Goal: Information Seeking & Learning: Check status

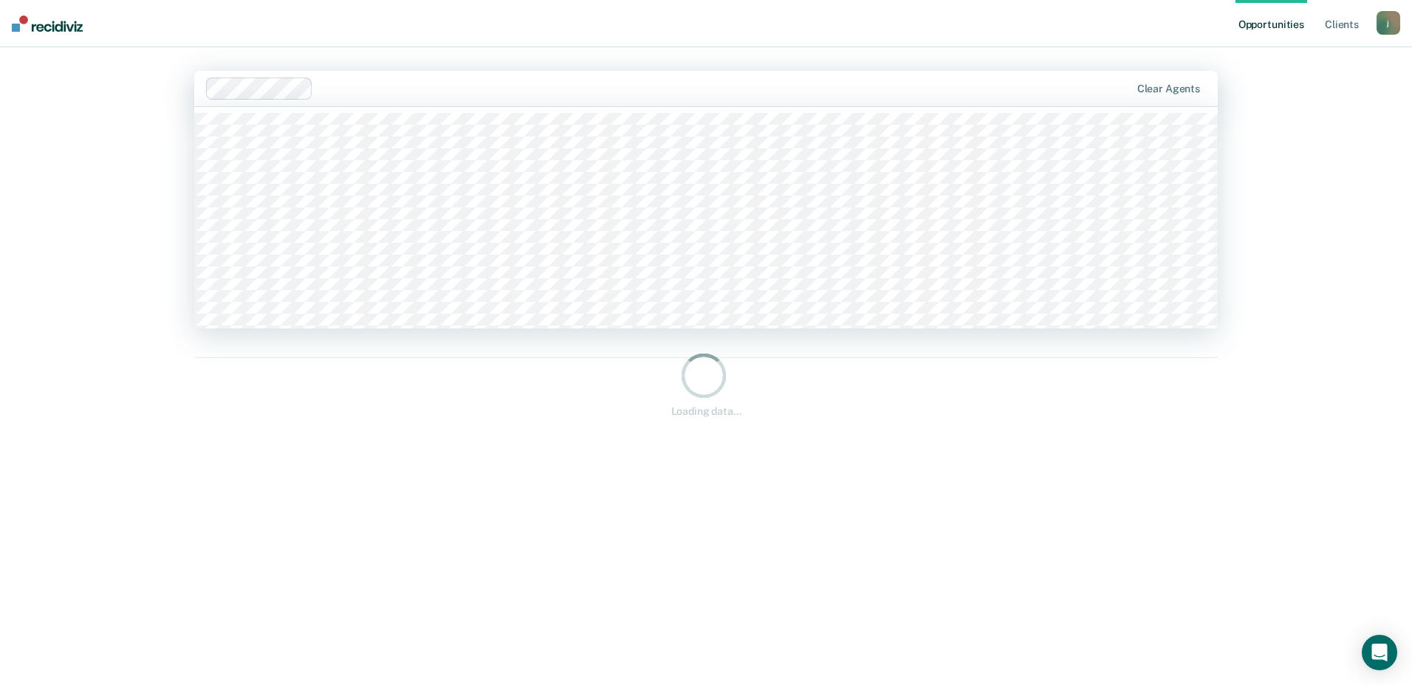
click at [325, 86] on div at bounding box center [724, 88] width 811 height 17
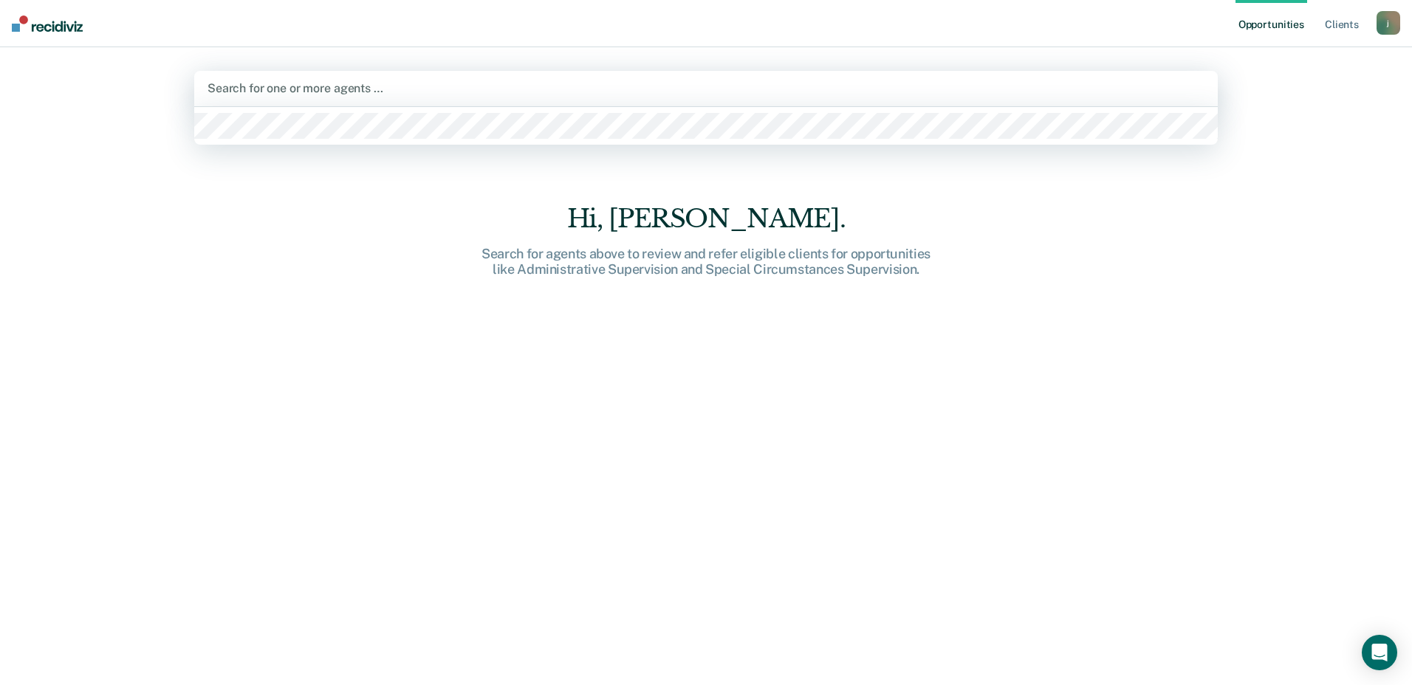
click at [297, 90] on div at bounding box center [706, 88] width 997 height 17
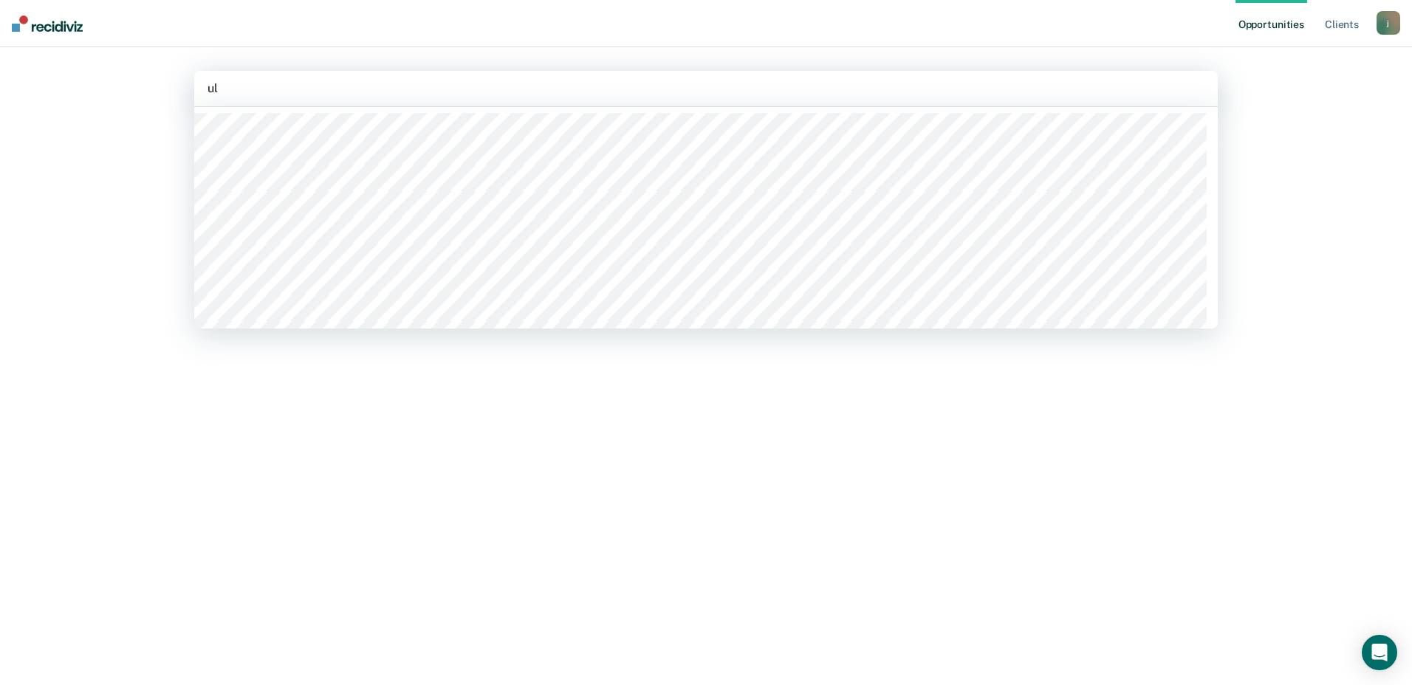
type input "ula"
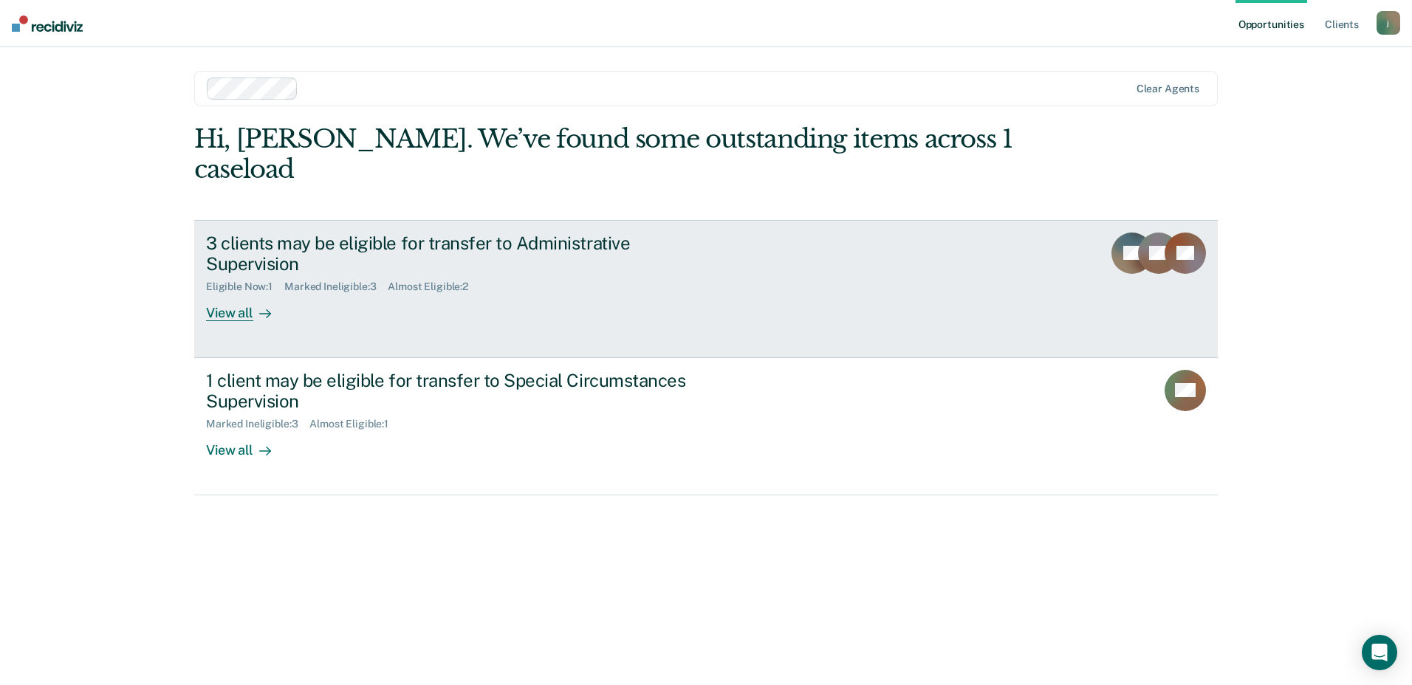
click at [262, 281] on div "Eligible Now : 1" at bounding box center [245, 287] width 78 height 13
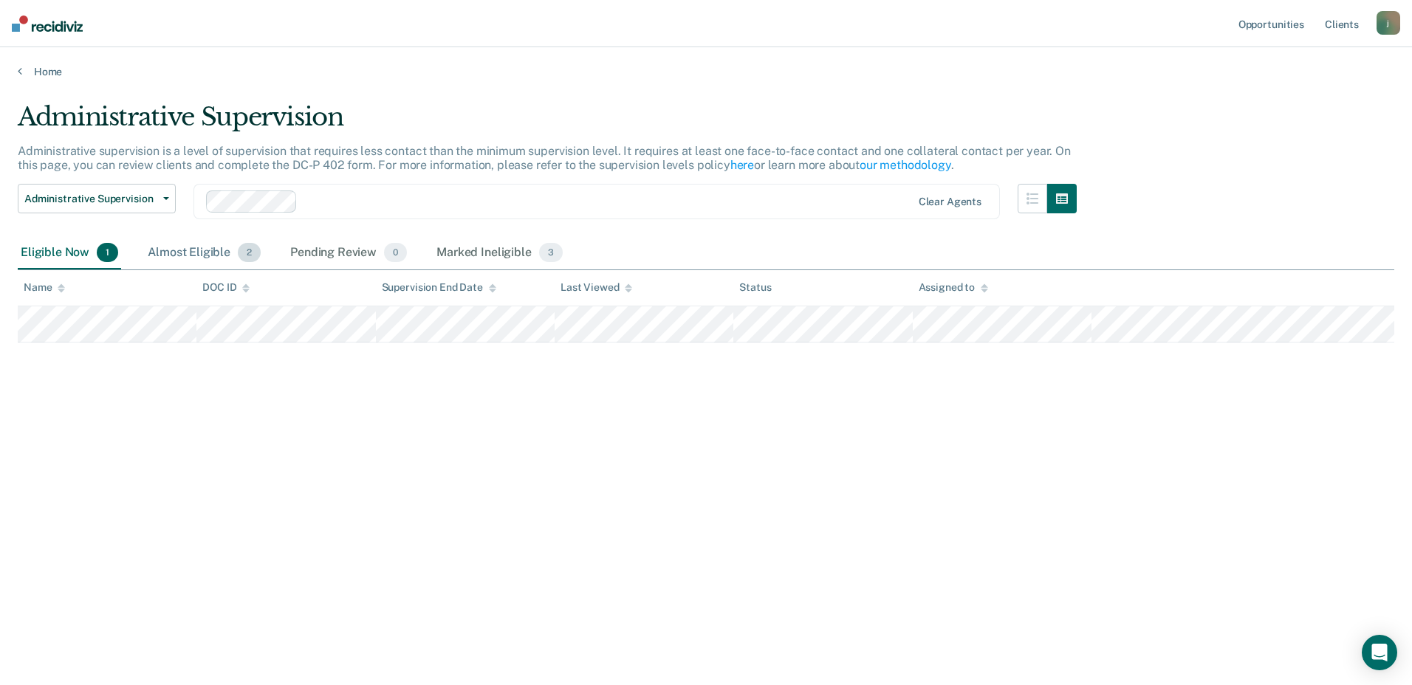
click at [188, 256] on div "Almost Eligible 2" at bounding box center [204, 253] width 119 height 33
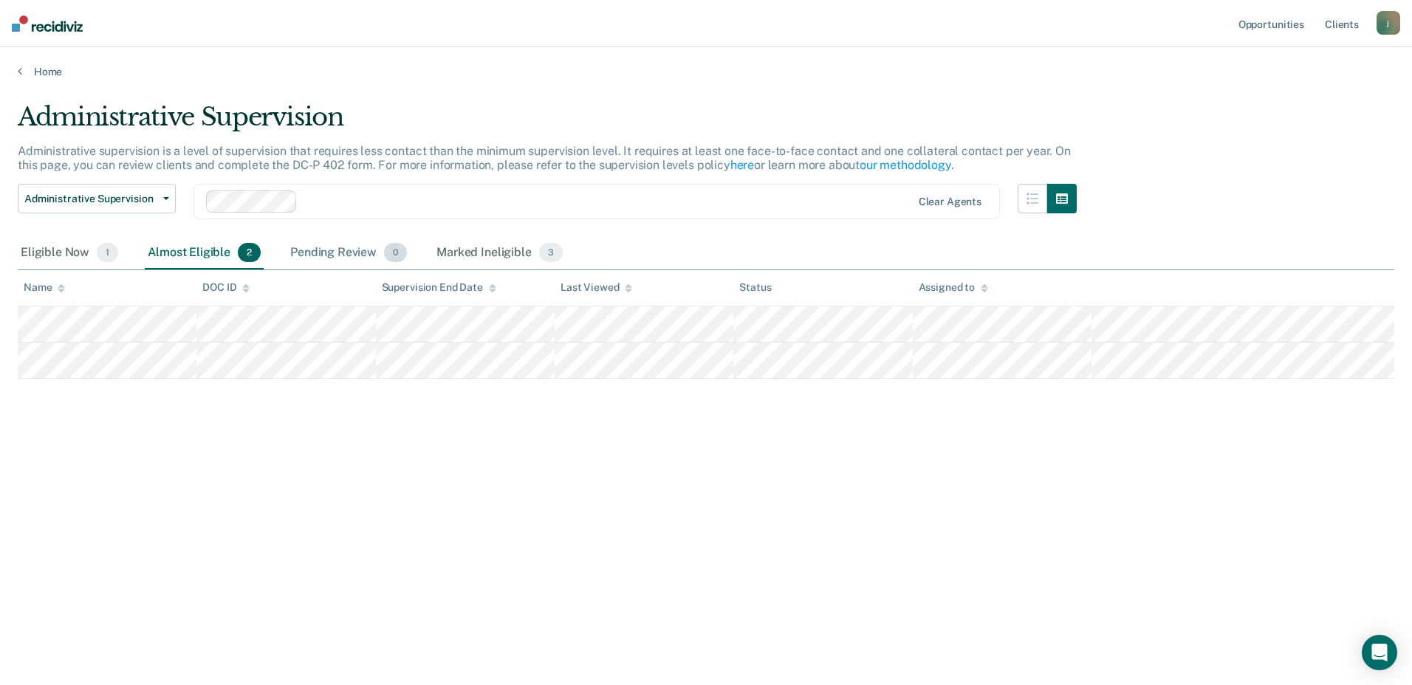
click at [331, 256] on div "Pending Review 0" at bounding box center [348, 253] width 123 height 33
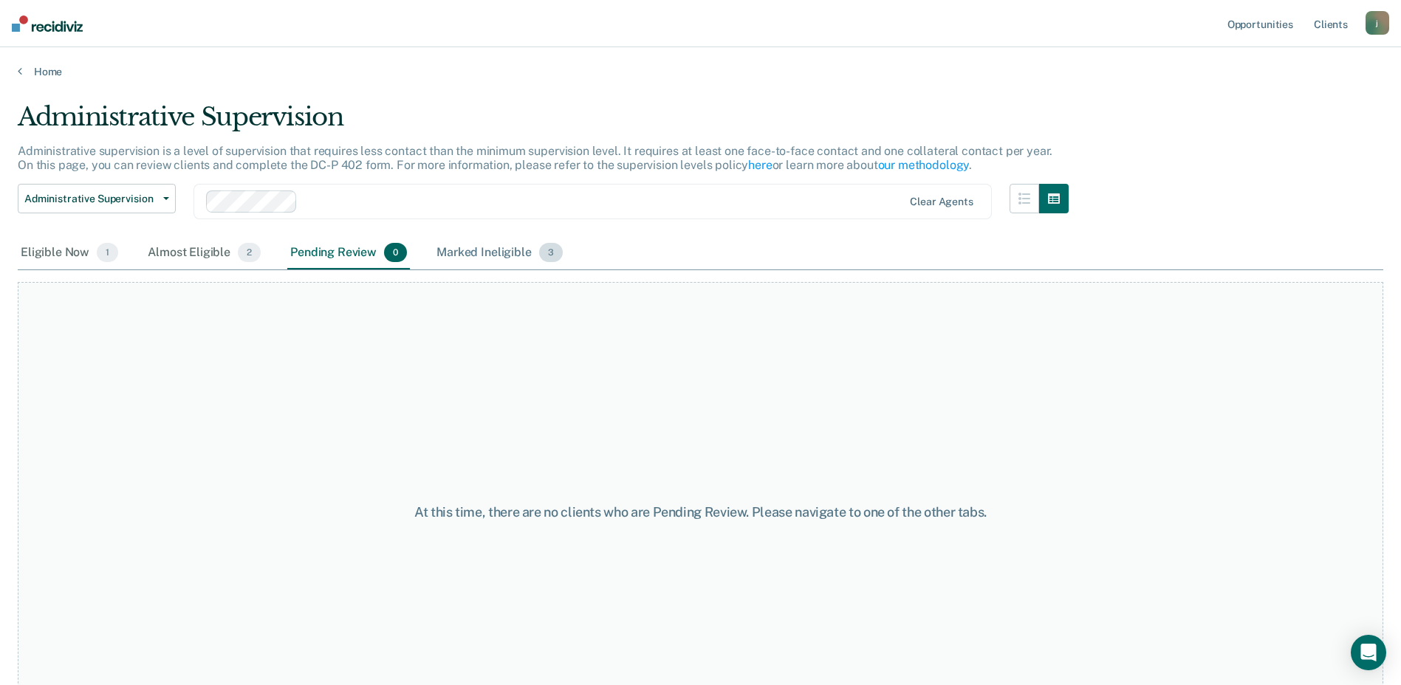
click at [489, 267] on div "Marked Ineligible 3" at bounding box center [500, 253] width 132 height 33
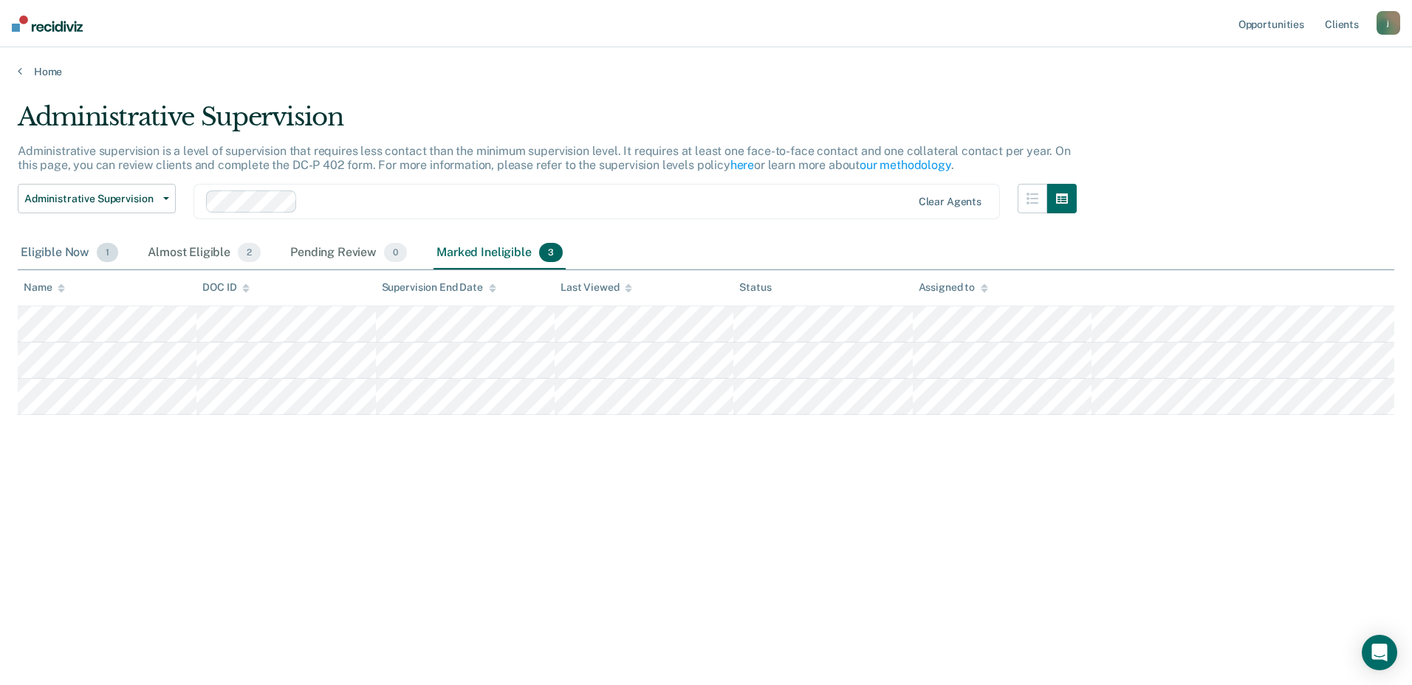
click at [71, 256] on div "Eligible Now 1" at bounding box center [69, 253] width 103 height 33
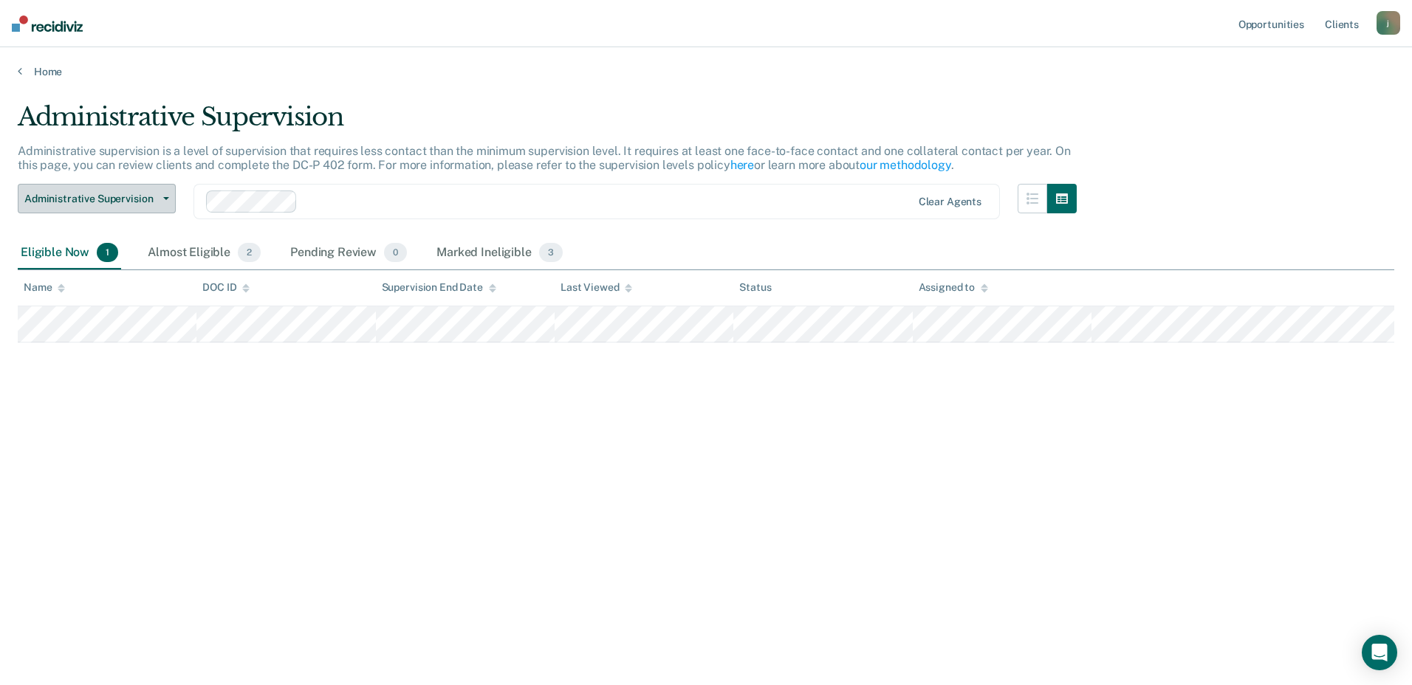
click at [172, 199] on button "Administrative Supervision" at bounding box center [97, 199] width 158 height 30
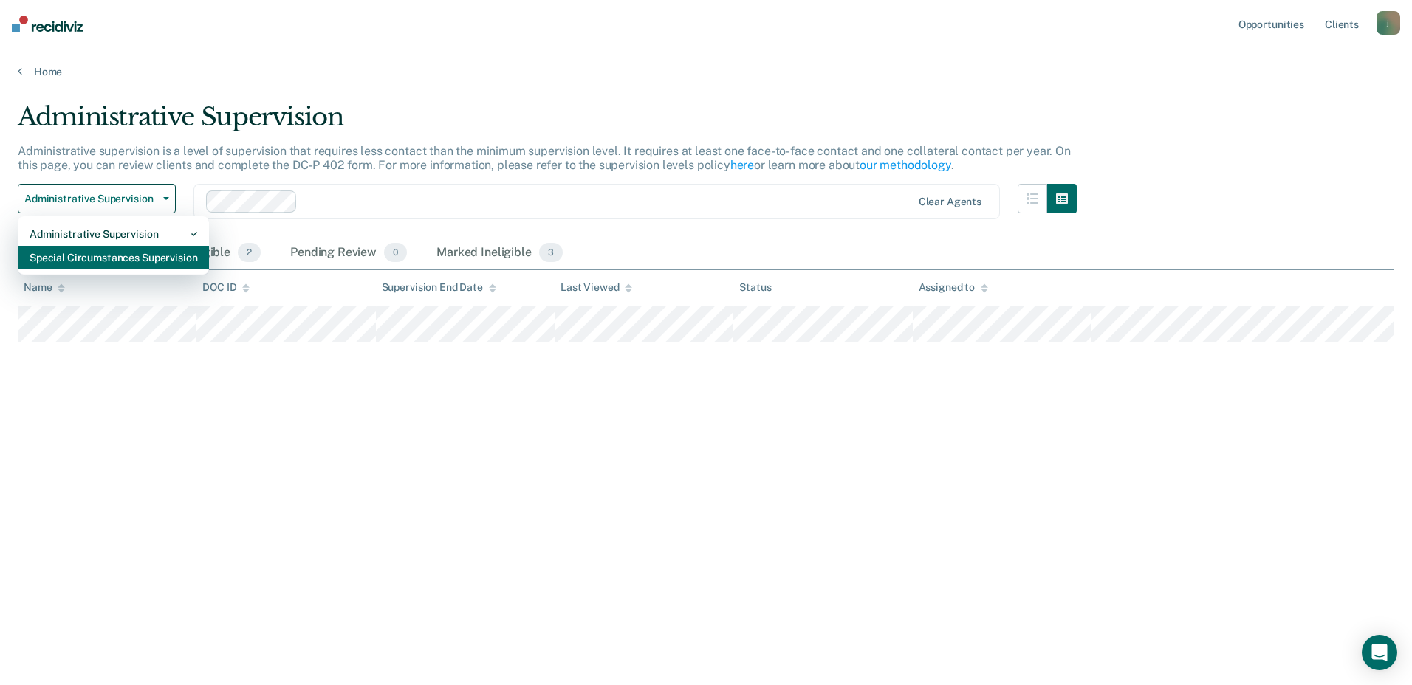
click at [93, 257] on div "Special Circumstances Supervision" at bounding box center [114, 258] width 168 height 24
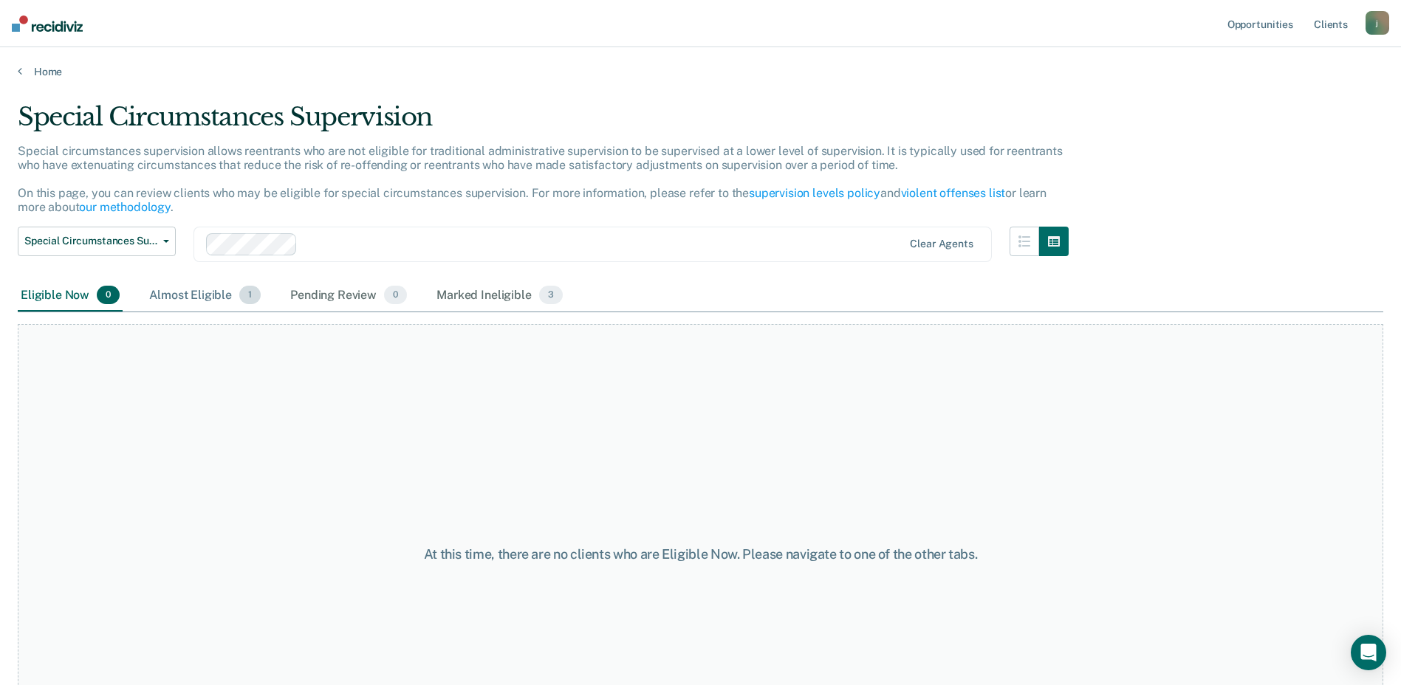
click at [182, 295] on div "Almost Eligible 1" at bounding box center [204, 296] width 117 height 33
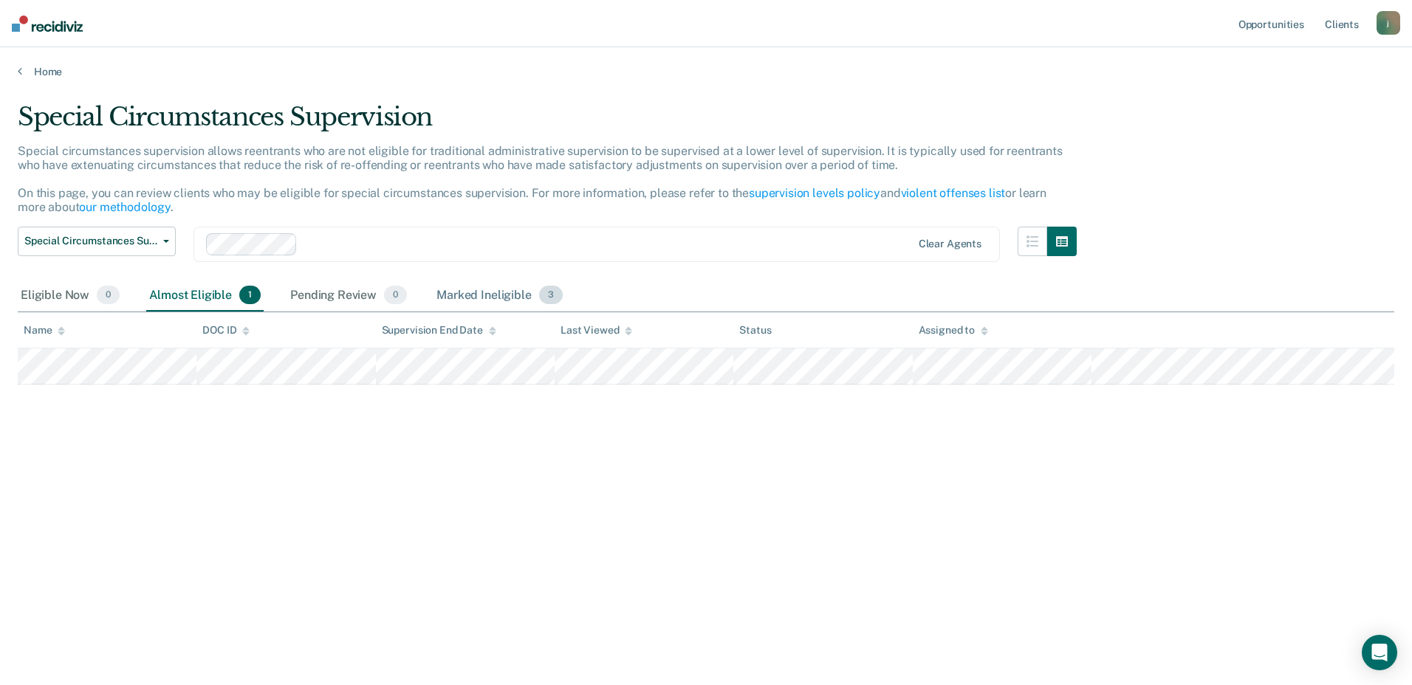
click at [479, 303] on div "Marked Ineligible 3" at bounding box center [500, 296] width 132 height 33
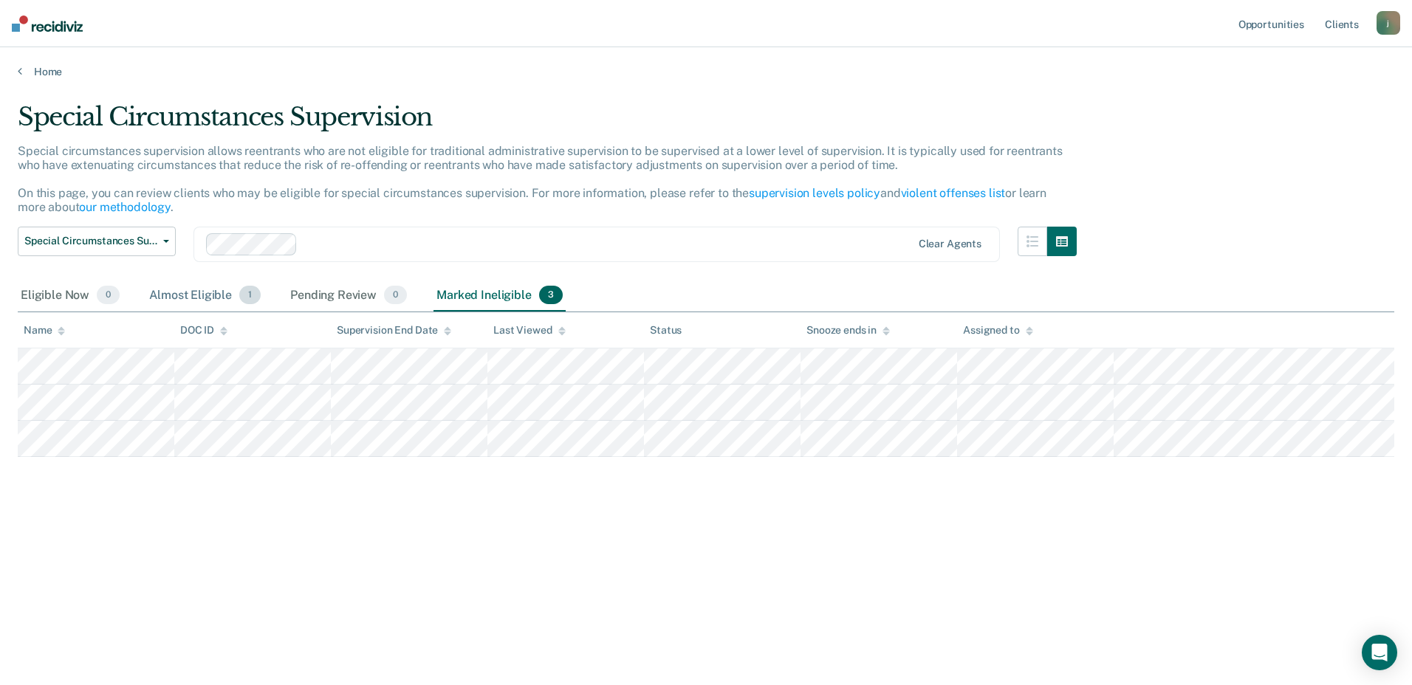
click at [202, 284] on div "Almost Eligible 1" at bounding box center [204, 296] width 117 height 33
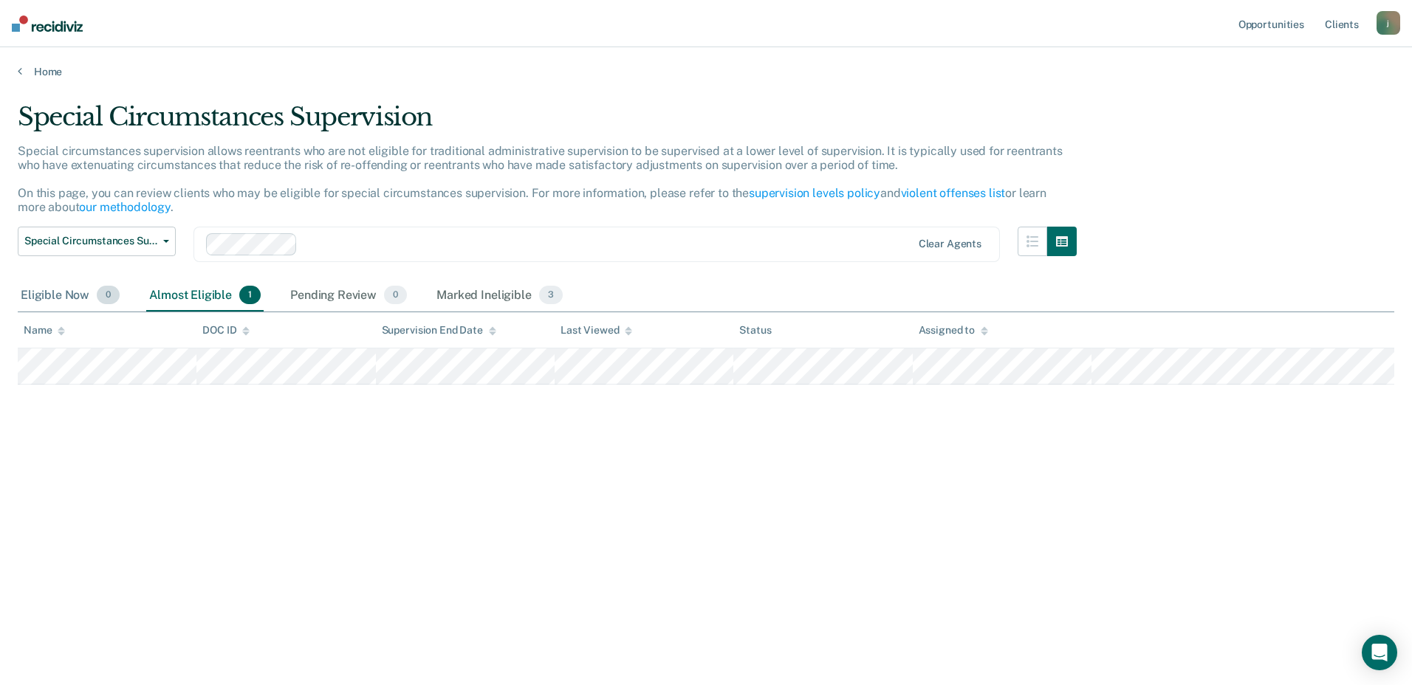
click at [58, 295] on div "Eligible Now 0" at bounding box center [70, 296] width 105 height 33
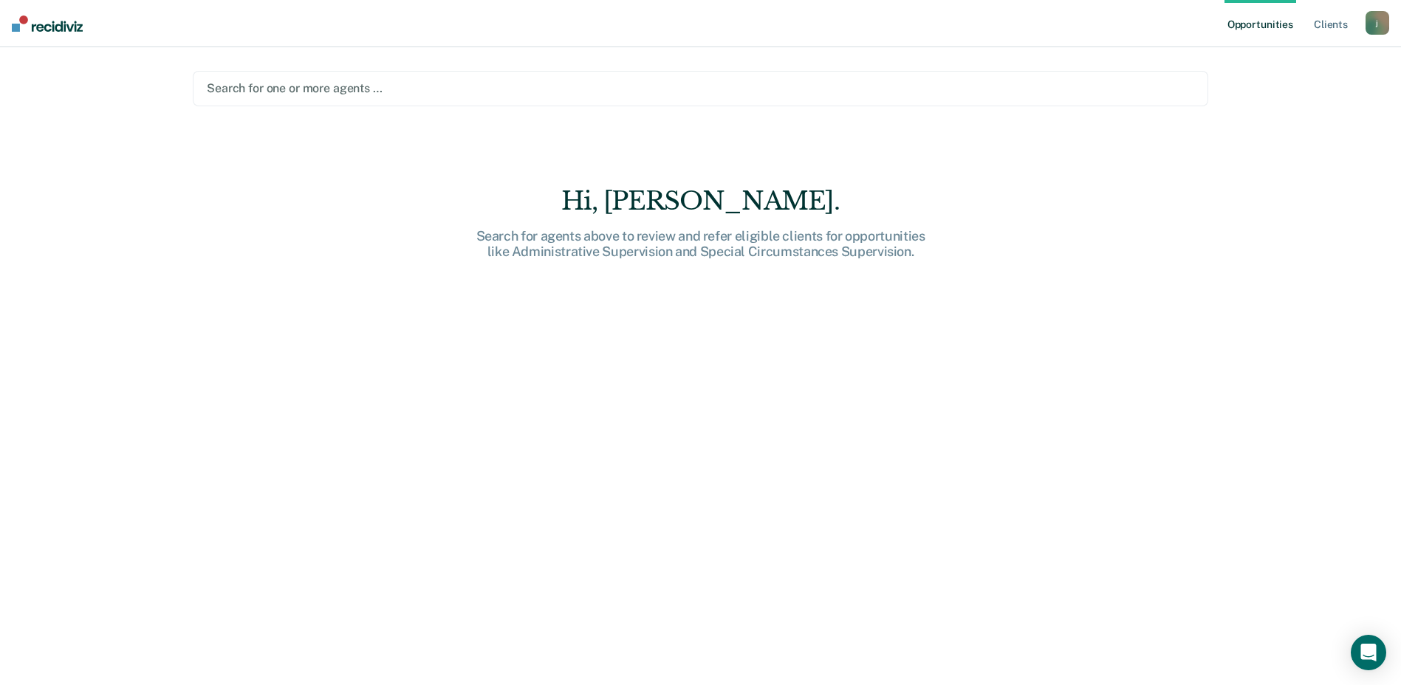
click at [284, 87] on div at bounding box center [701, 88] width 988 height 17
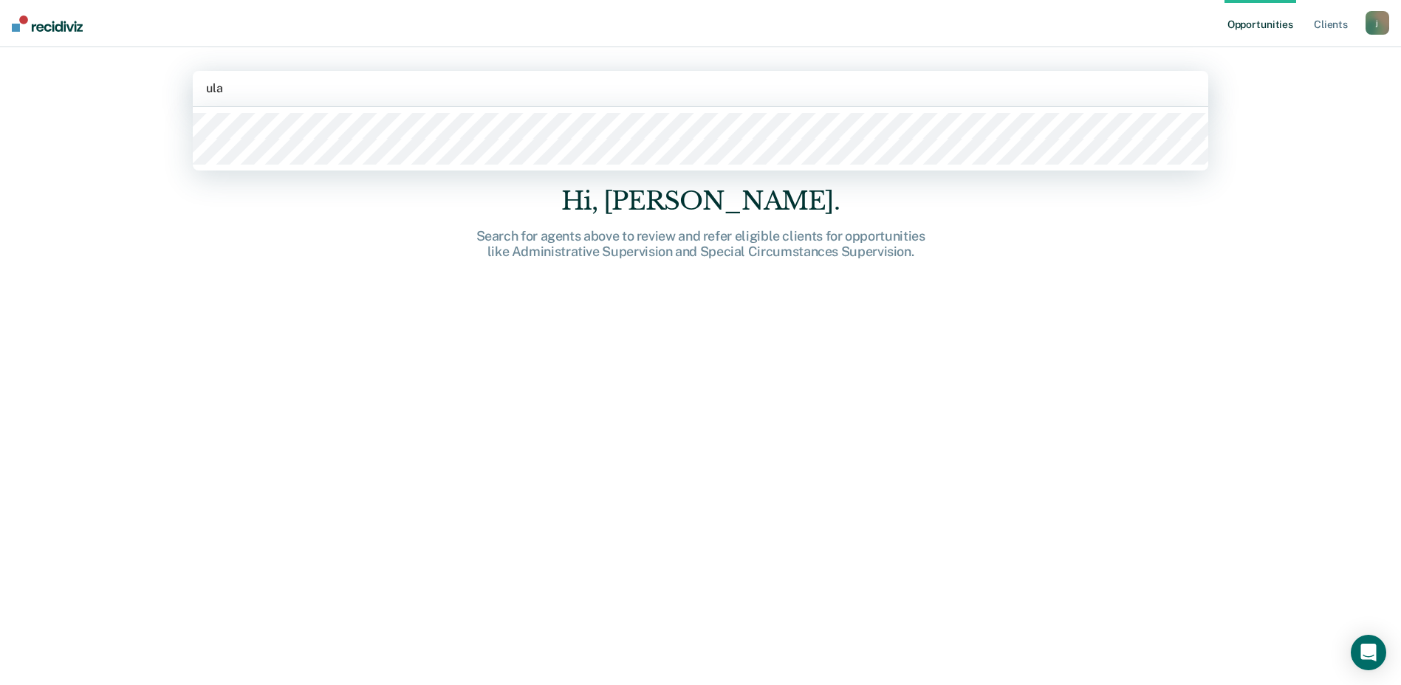
type input "ulan"
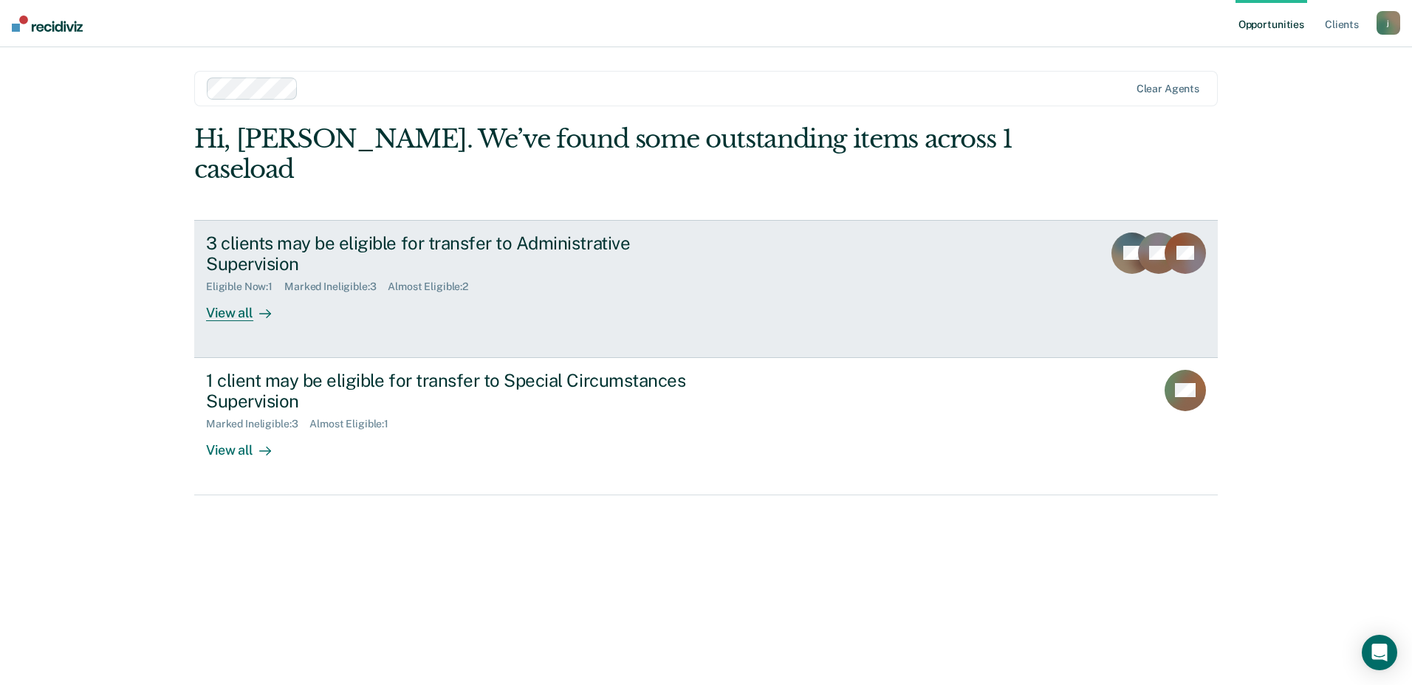
click at [308, 275] on div "Eligible Now : 1 Marked Ineligible : 3 Almost Eligible : 2" at bounding box center [465, 284] width 519 height 18
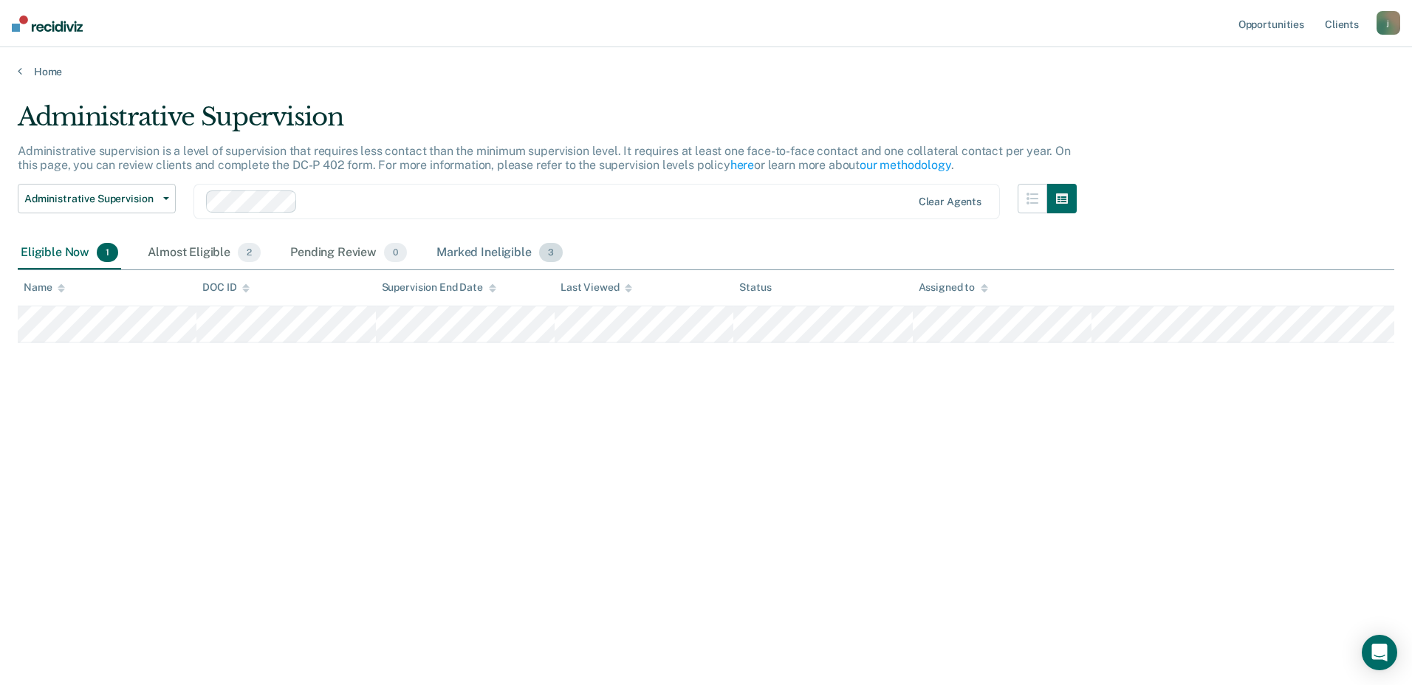
click at [494, 261] on div "Marked Ineligible 3" at bounding box center [500, 253] width 132 height 33
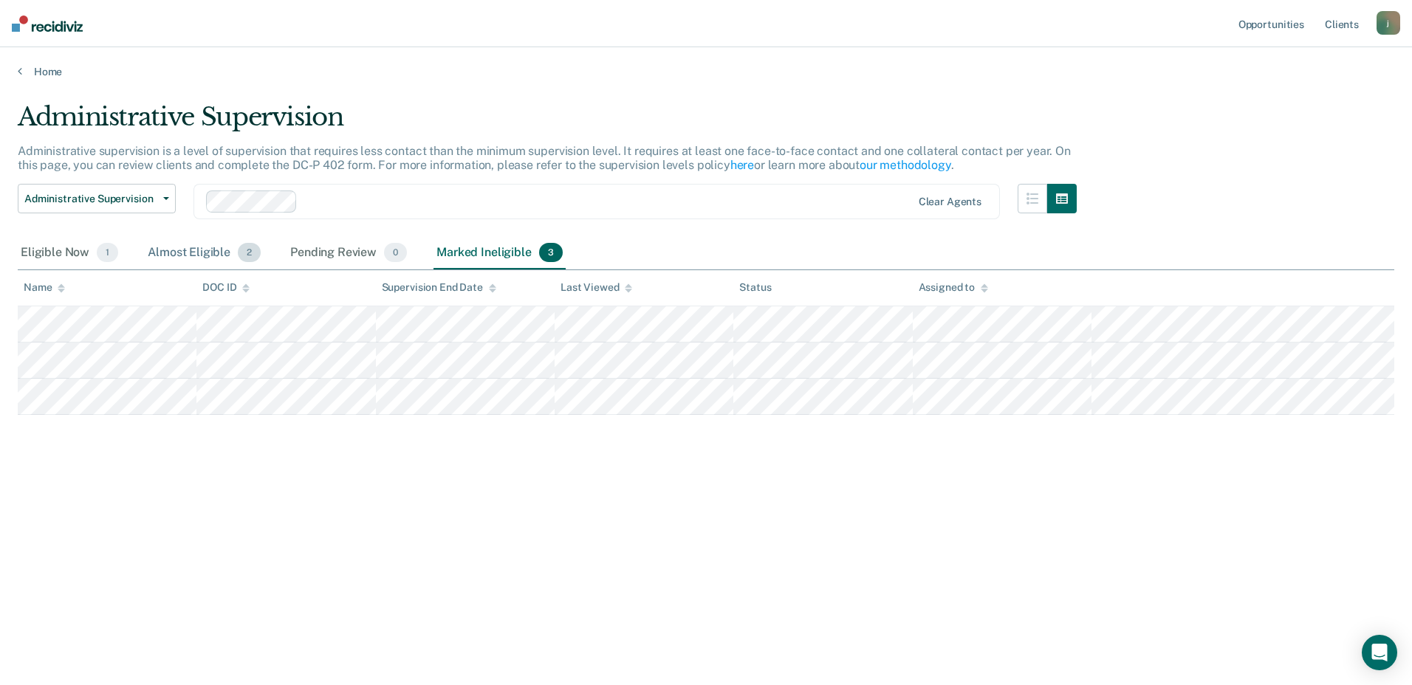
click at [204, 253] on div "Almost Eligible 2" at bounding box center [204, 253] width 119 height 33
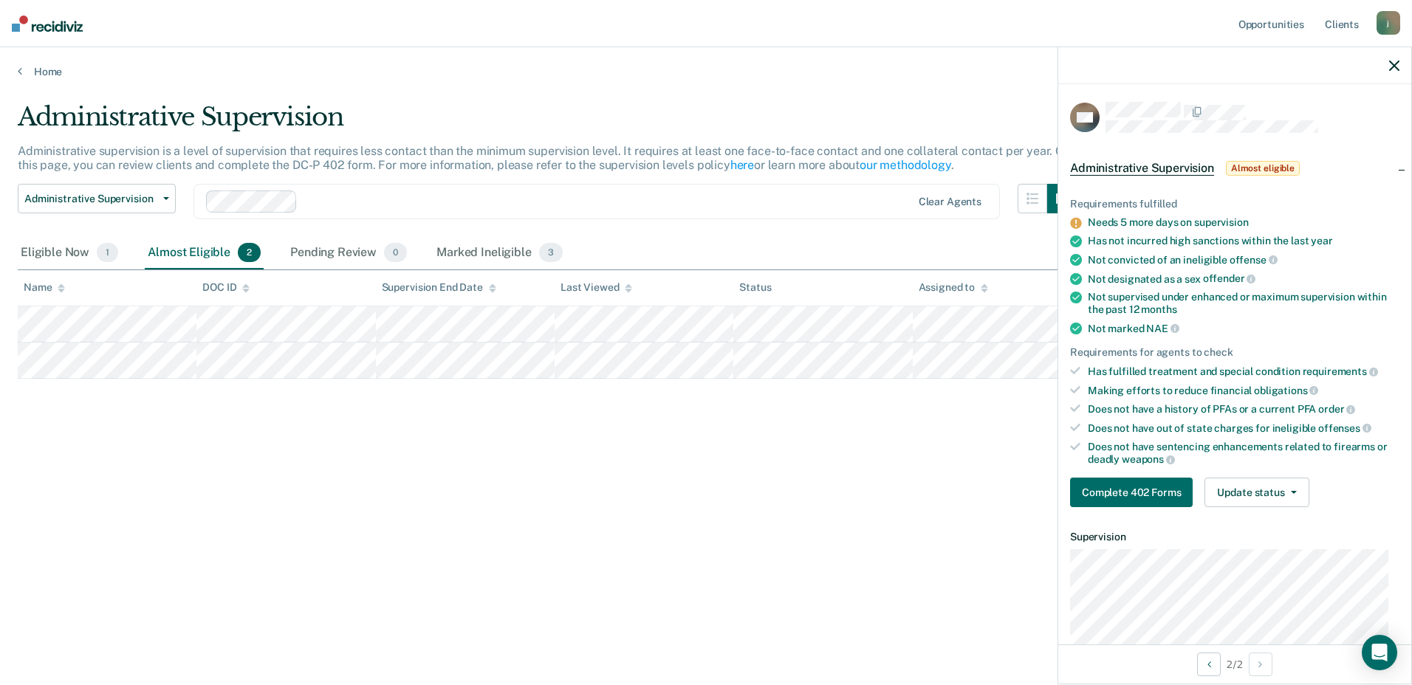
click at [1394, 63] on icon "button" at bounding box center [1394, 66] width 10 height 10
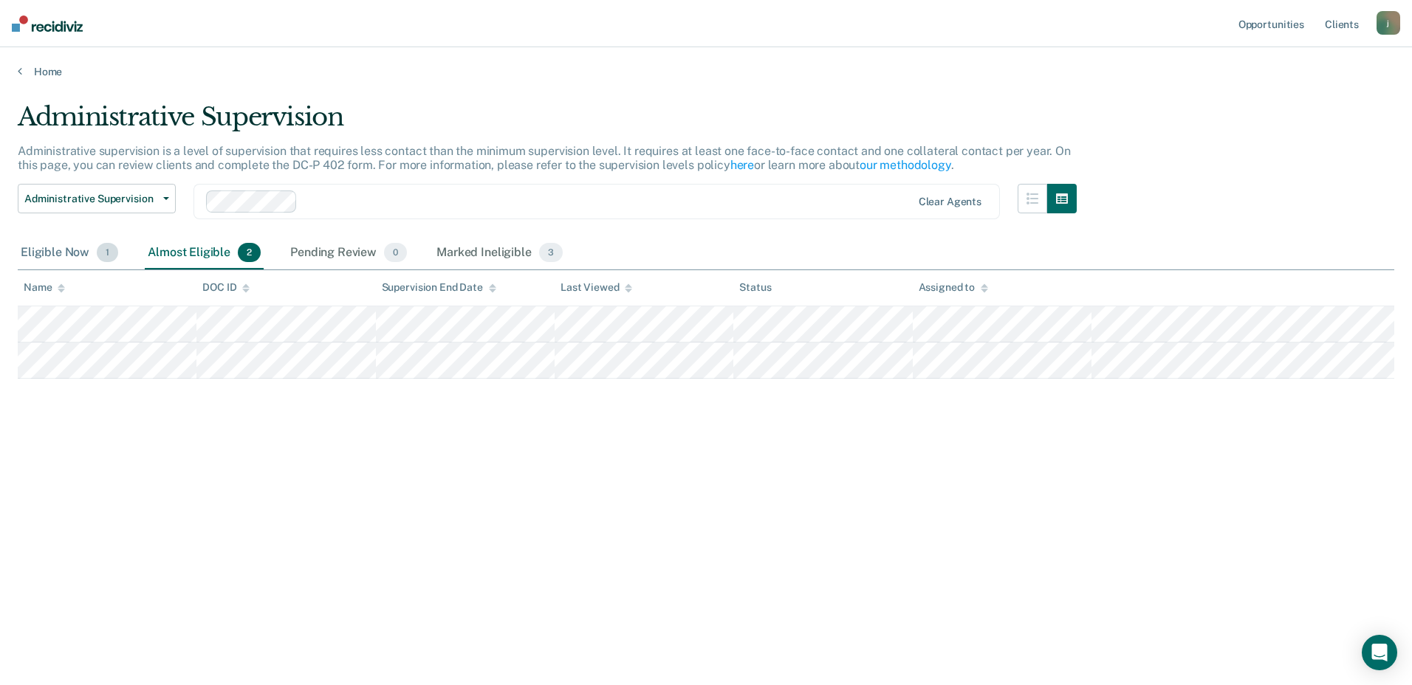
click at [57, 250] on div "Eligible Now 1" at bounding box center [69, 253] width 103 height 33
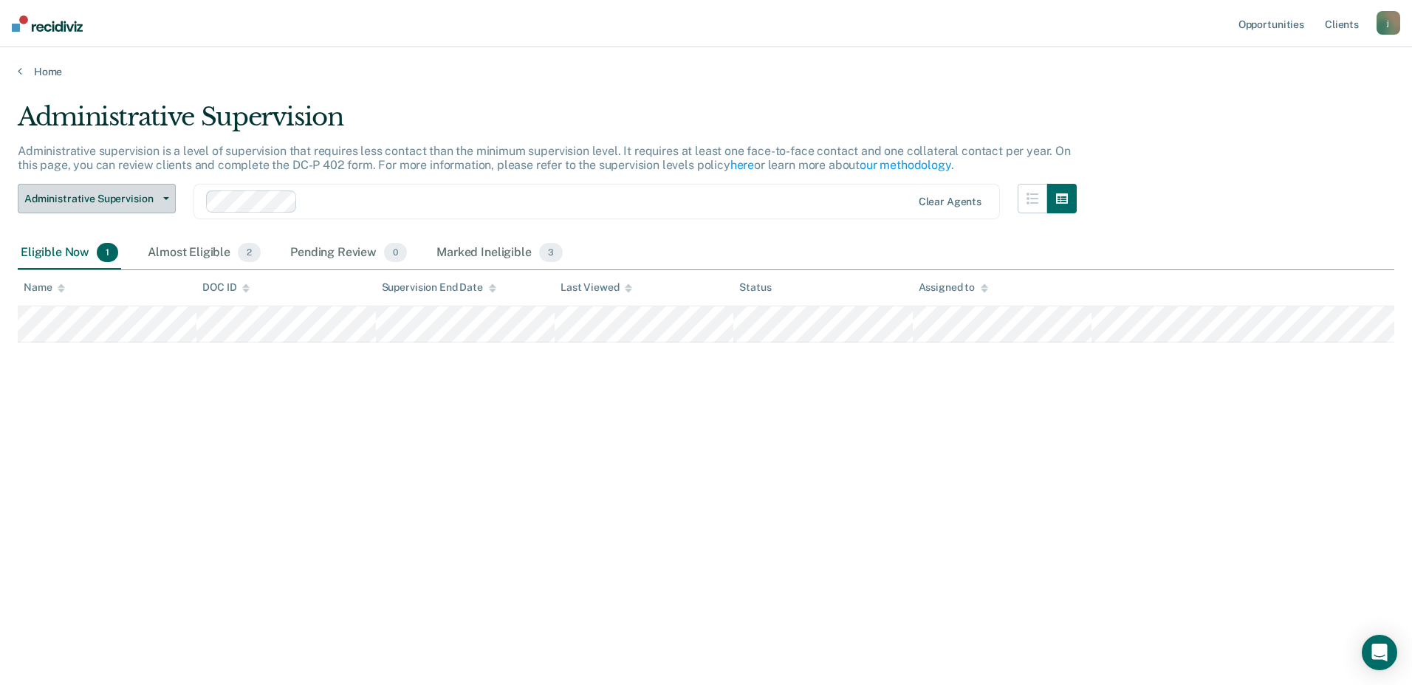
click at [171, 198] on button "Administrative Supervision" at bounding box center [97, 199] width 158 height 30
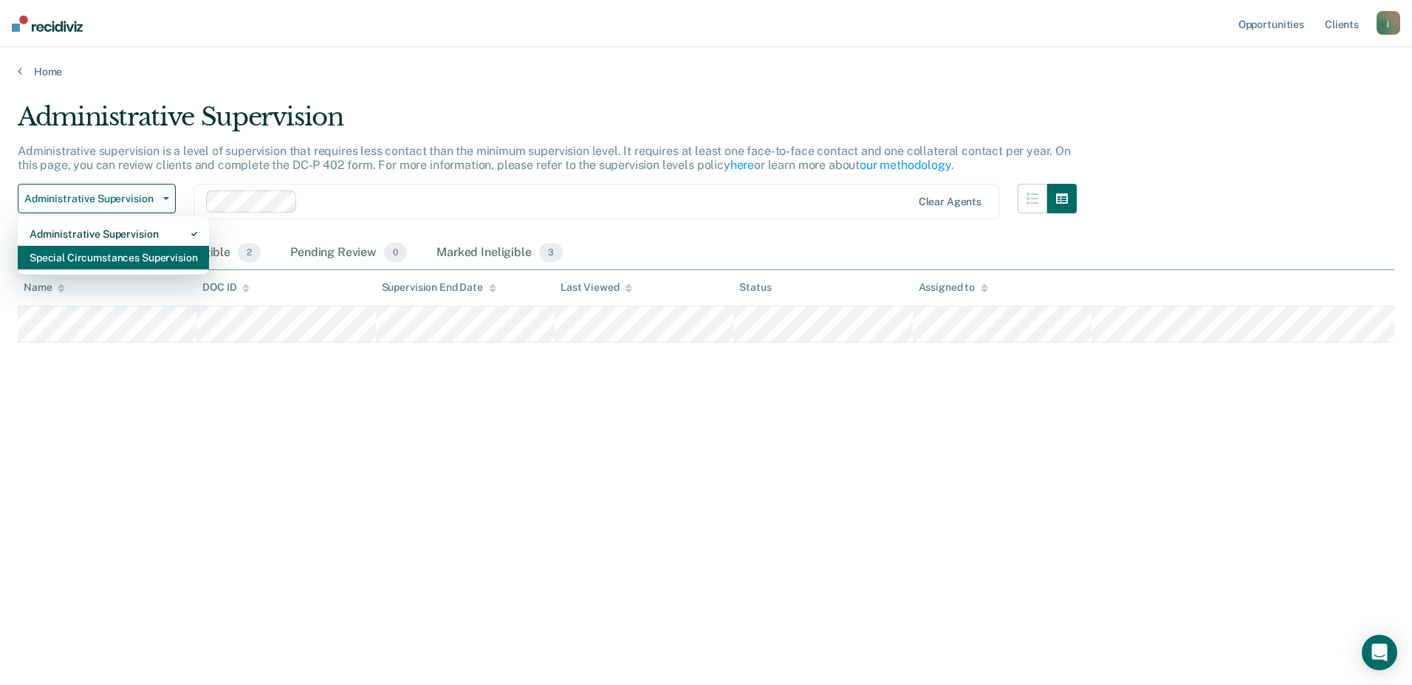
click at [148, 246] on div "Special Circumstances Supervision" at bounding box center [114, 258] width 168 height 24
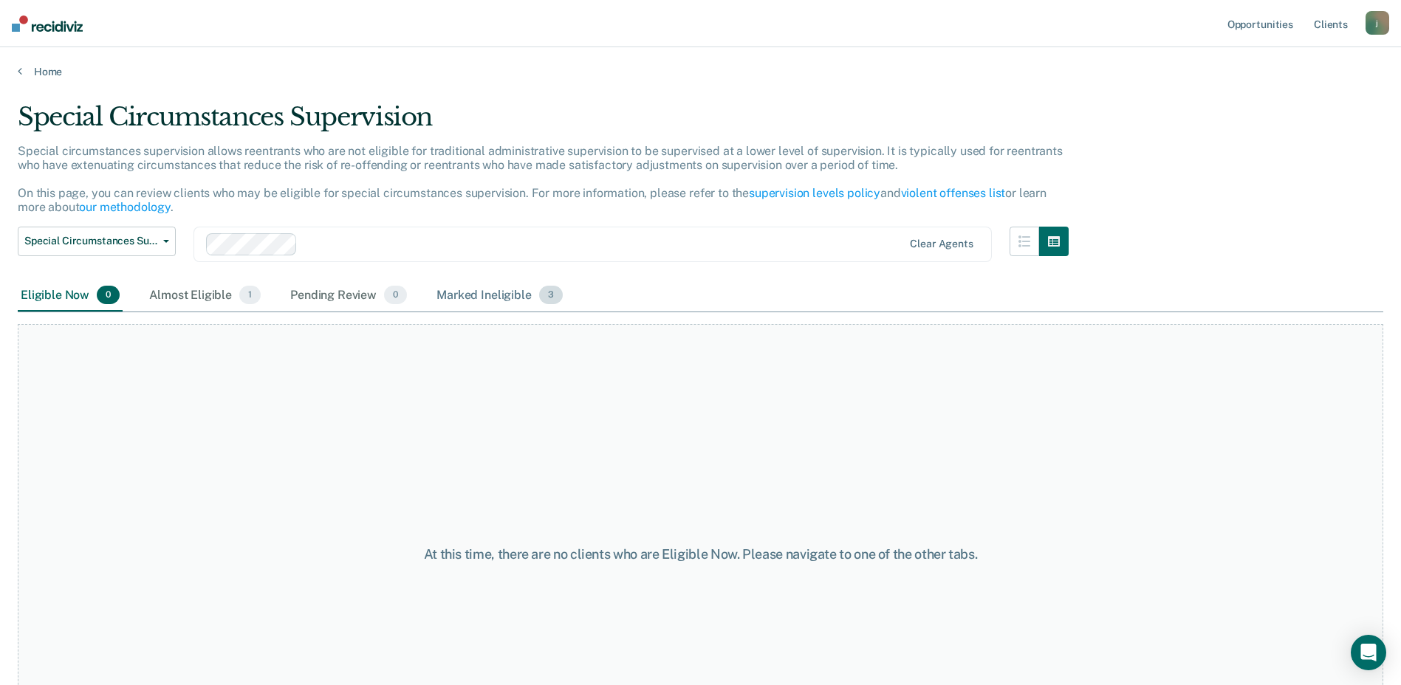
click at [458, 299] on div "Marked Ineligible 3" at bounding box center [500, 296] width 132 height 33
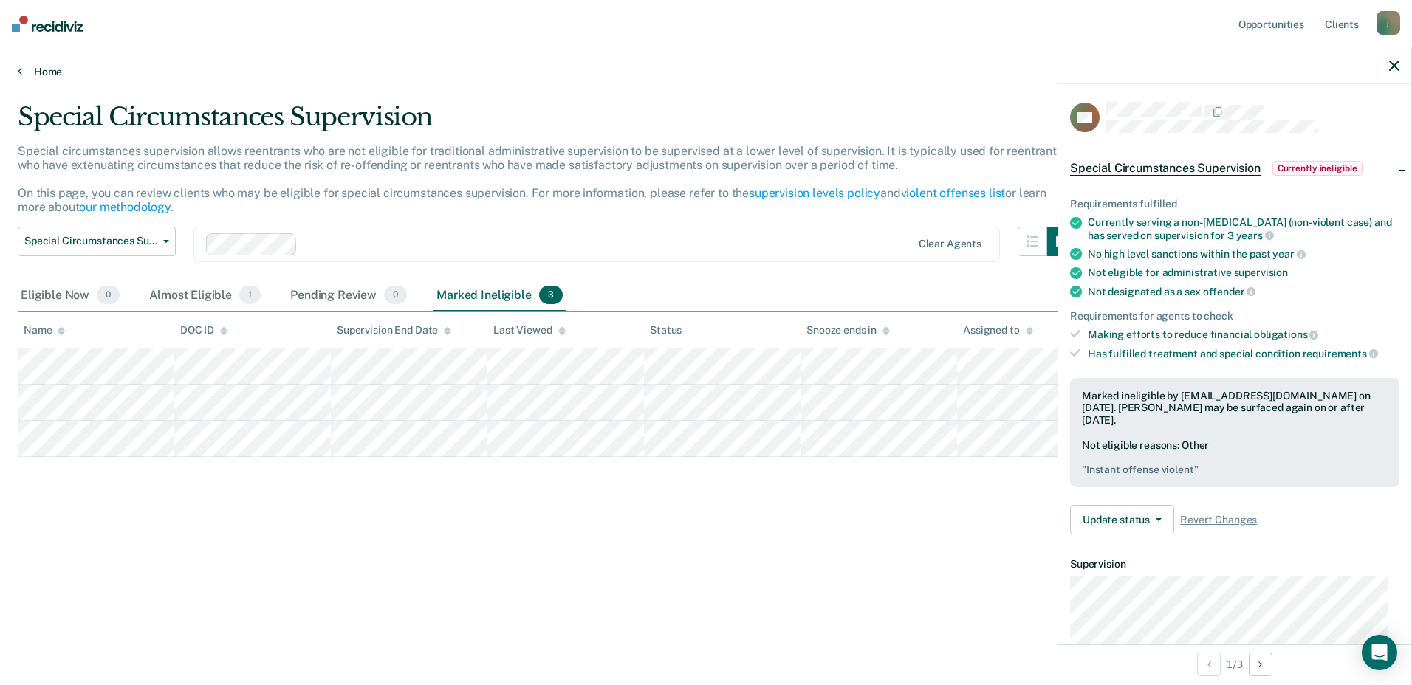
click at [18, 75] on icon at bounding box center [20, 71] width 4 height 12
